Goal: Find specific page/section: Find specific page/section

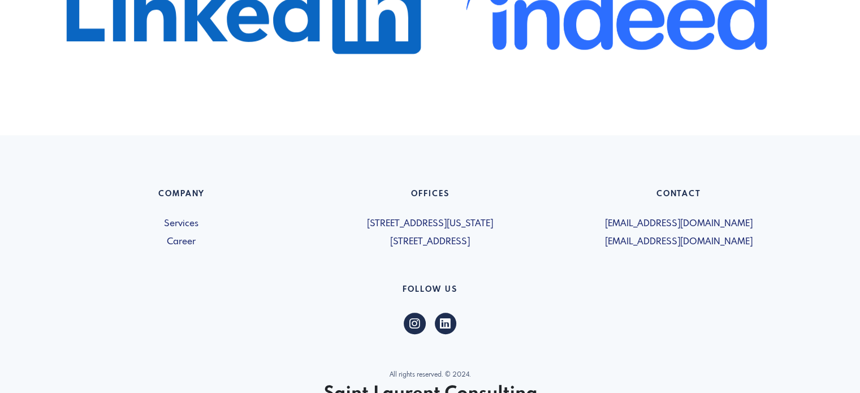
scroll to position [793, 0]
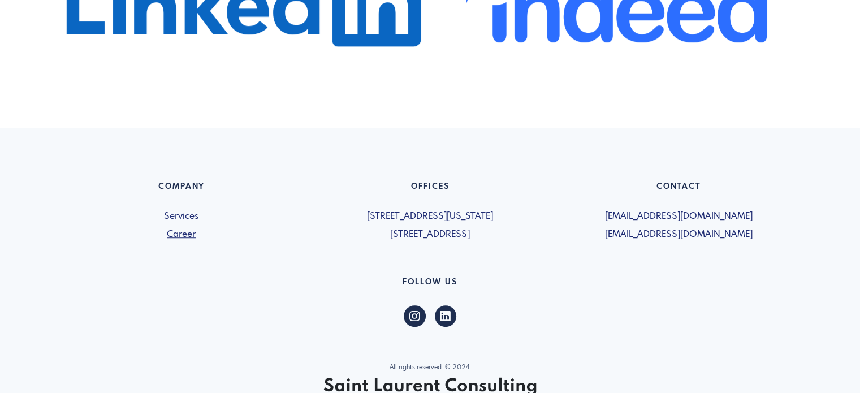
click at [186, 237] on link "Career" at bounding box center [181, 235] width 235 height 14
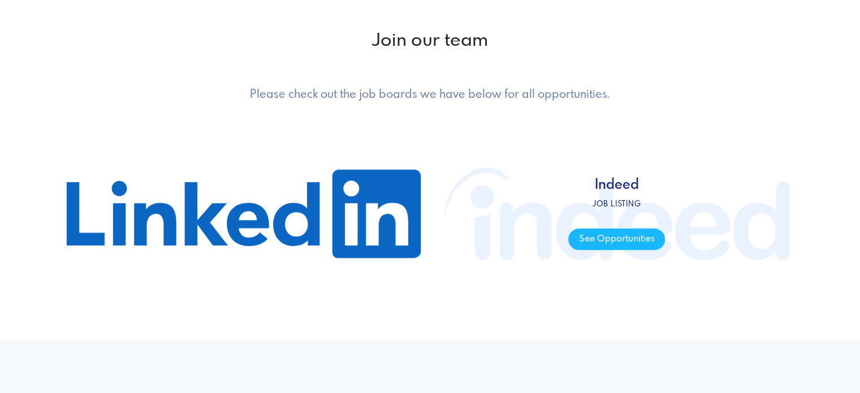
scroll to position [566, 0]
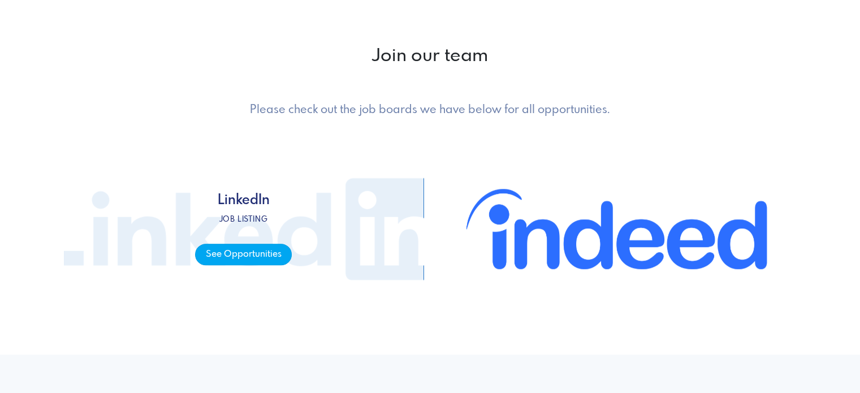
click at [266, 258] on span "See Opportunities" at bounding box center [243, 255] width 97 height 22
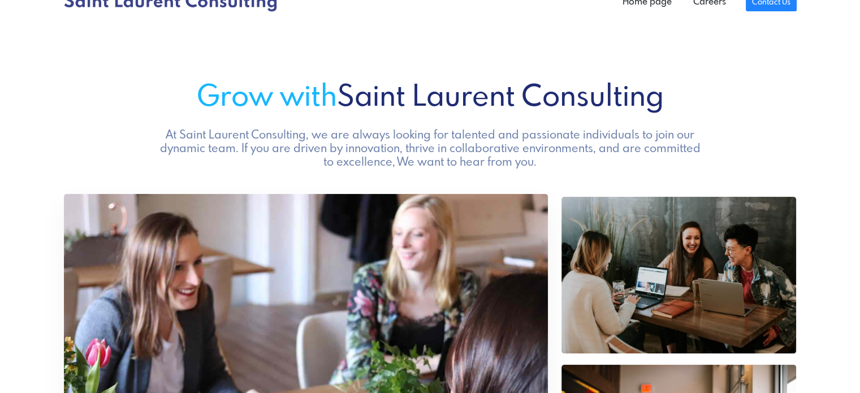
scroll to position [0, 0]
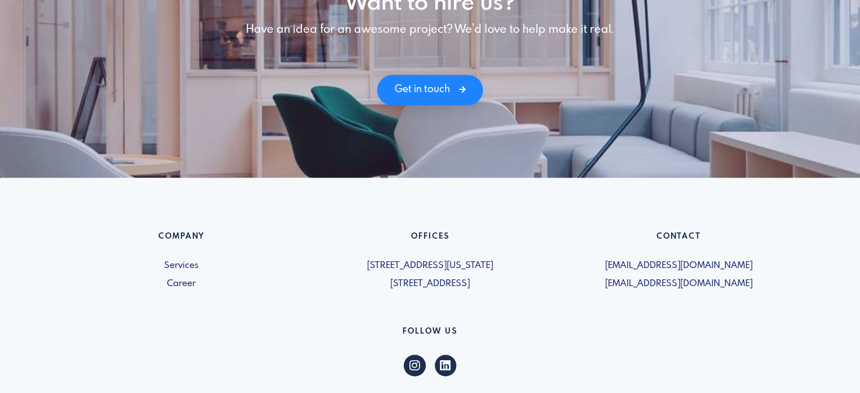
scroll to position [1690, 0]
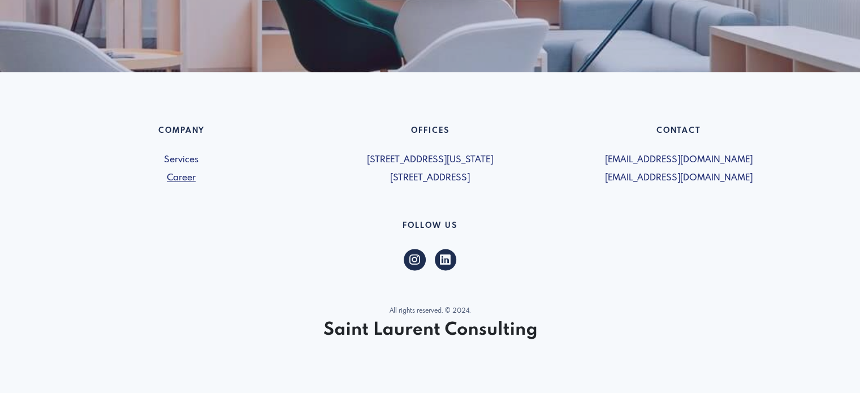
click at [186, 181] on link "Career" at bounding box center [181, 178] width 235 height 14
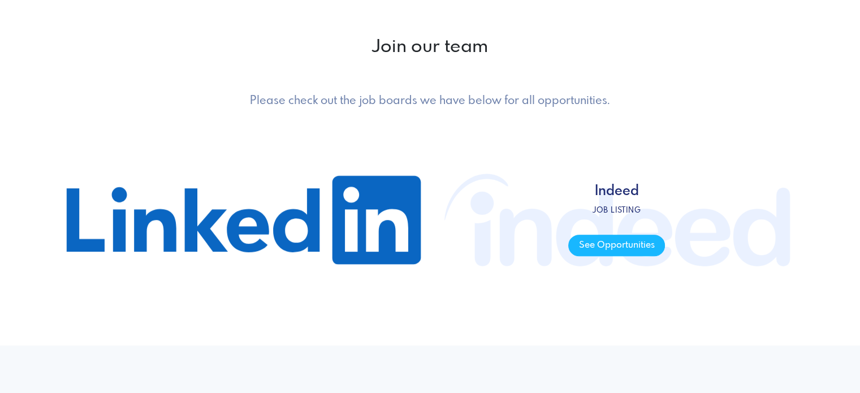
scroll to position [566, 0]
